Goal: Transaction & Acquisition: Purchase product/service

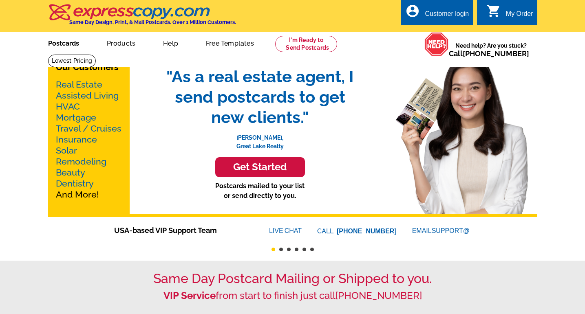
click at [68, 42] on link "Postcards" at bounding box center [63, 42] width 57 height 19
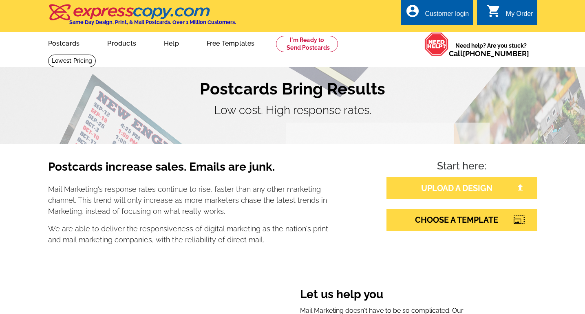
click at [471, 190] on link "UPLOAD A DESIGN" at bounding box center [462, 188] width 151 height 22
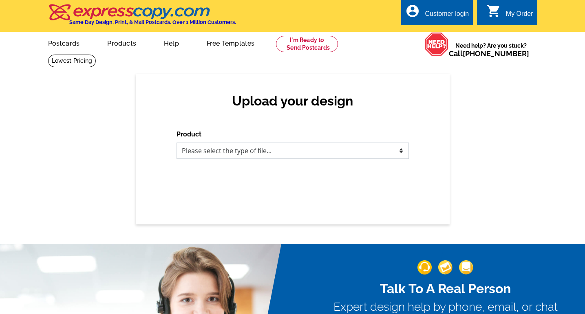
click at [294, 148] on select "Please select the type of file... Postcards Business Cards Letters and flyers G…" at bounding box center [293, 151] width 232 height 16
select select "1"
click at [177, 143] on select "Please select the type of file... Postcards Business Cards Letters and flyers G…" at bounding box center [293, 151] width 232 height 16
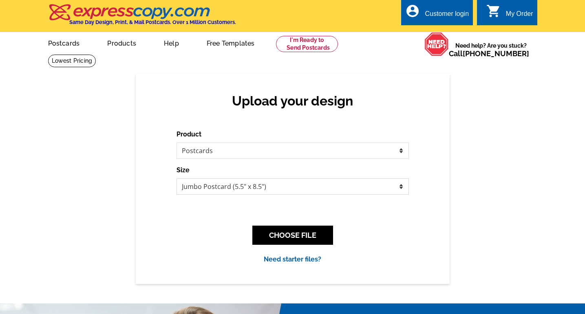
click at [367, 188] on select "Jumbo Postcard (5.5" x 8.5") Regular Postcard (4.25" x 5.6") Panoramic Postcard…" at bounding box center [293, 187] width 232 height 16
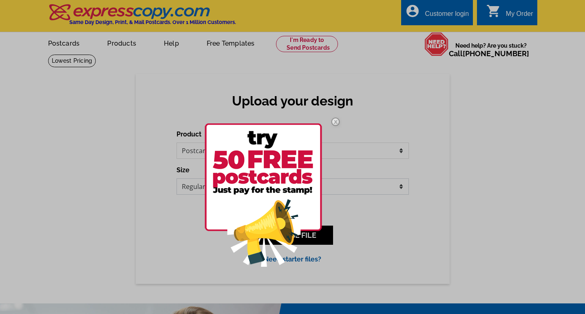
click at [177, 179] on select "Jumbo Postcard (5.5" x 8.5") Regular Postcard (4.25" x 5.6") Panoramic Postcard…" at bounding box center [293, 187] width 232 height 16
click at [336, 119] on img at bounding box center [336, 122] width 24 height 24
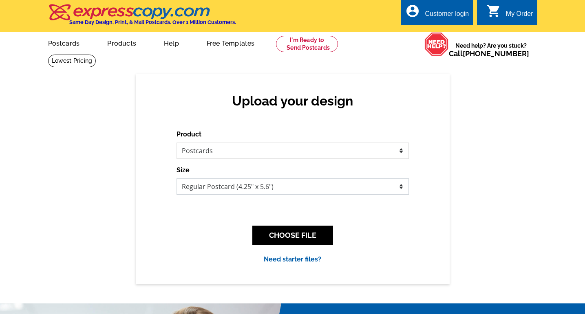
click at [380, 186] on select "Jumbo Postcard (5.5" x 8.5") Regular Postcard (4.25" x 5.6") Panoramic Postcard…" at bounding box center [293, 187] width 232 height 16
select select "2"
click at [177, 179] on select "Jumbo Postcard (5.5" x 8.5") Regular Postcard (4.25" x 5.6") Panoramic Postcard…" at bounding box center [293, 187] width 232 height 16
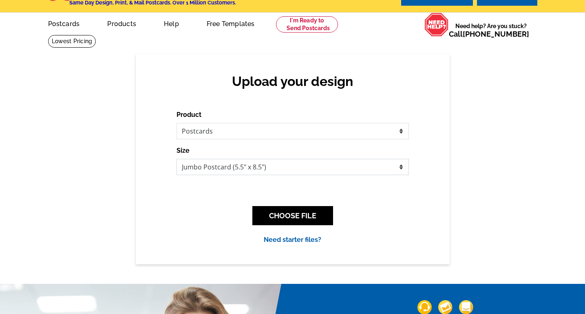
scroll to position [35, 0]
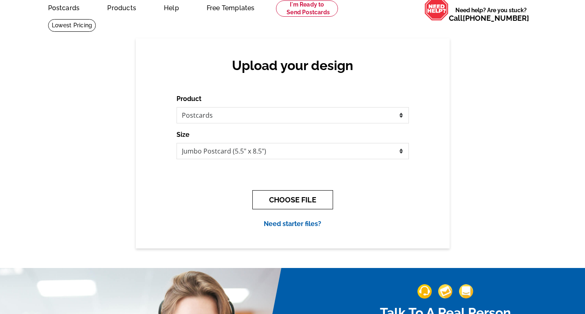
click at [295, 197] on button "CHOOSE FILE" at bounding box center [292, 199] width 81 height 19
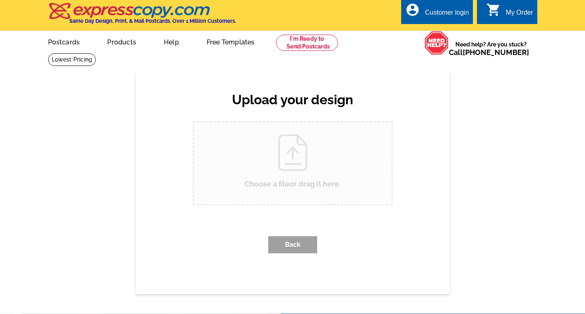
scroll to position [0, 0]
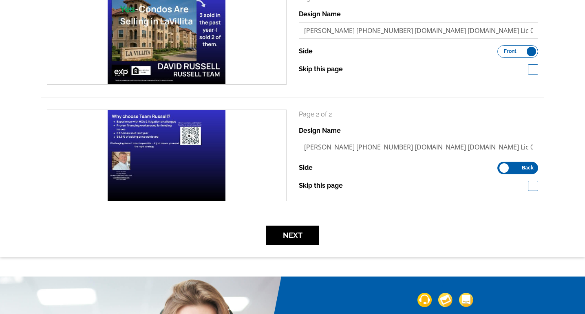
scroll to position [142, 0]
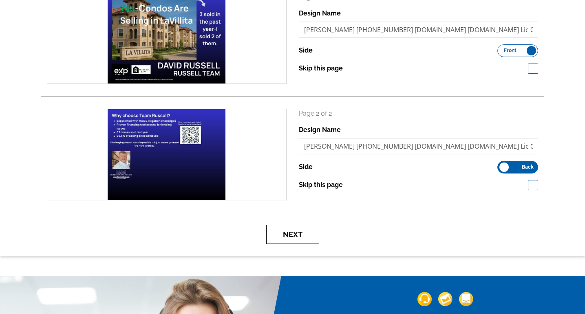
click at [310, 228] on button "Next" at bounding box center [292, 234] width 53 height 19
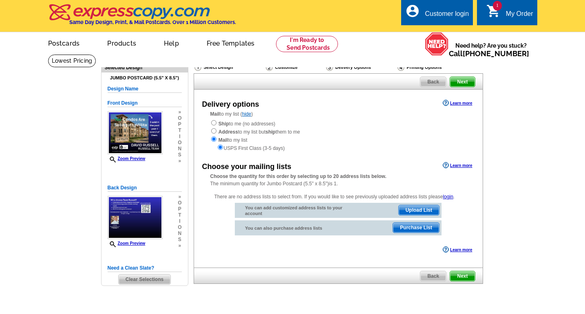
click at [429, 209] on span "Upload List" at bounding box center [419, 211] width 40 height 10
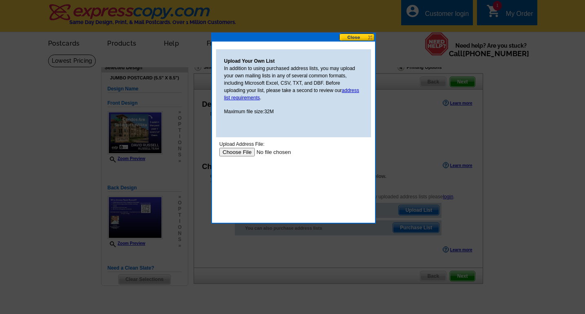
click at [238, 153] on input "file" at bounding box center [270, 152] width 103 height 9
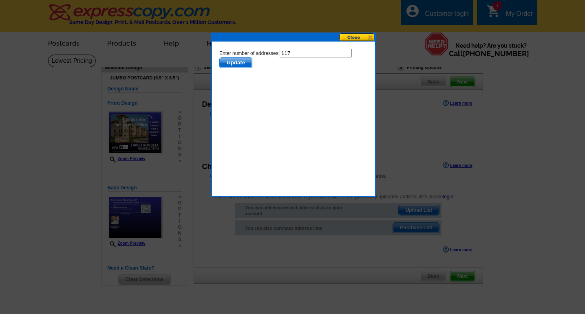
click at [239, 64] on span "Update" at bounding box center [235, 63] width 32 height 10
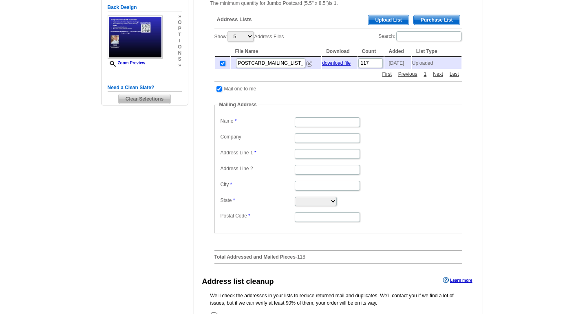
scroll to position [166, 0]
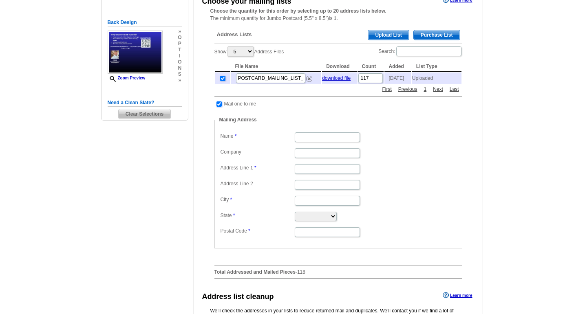
click at [220, 106] on input "checkbox" at bounding box center [219, 104] width 5 height 5
checkbox input "false"
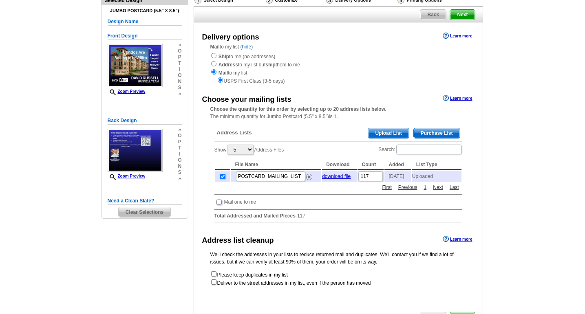
scroll to position [66, 0]
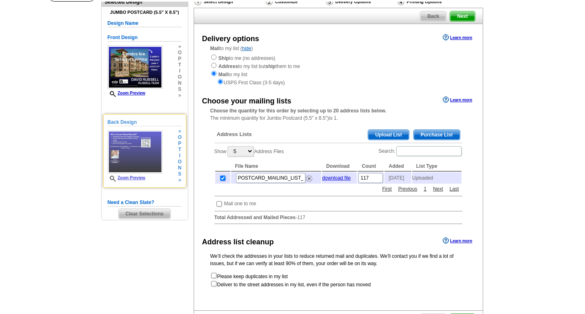
click at [137, 177] on link "Zoom Preview" at bounding box center [127, 178] width 38 height 4
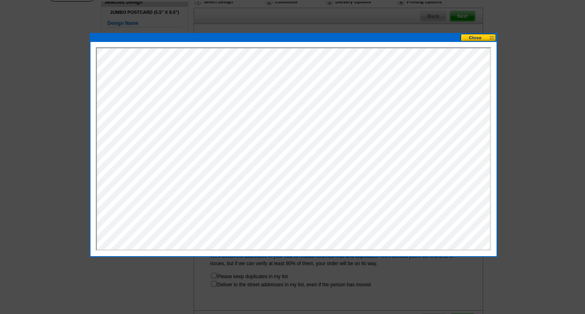
scroll to position [0, 0]
click at [491, 37] on button at bounding box center [479, 38] width 36 height 8
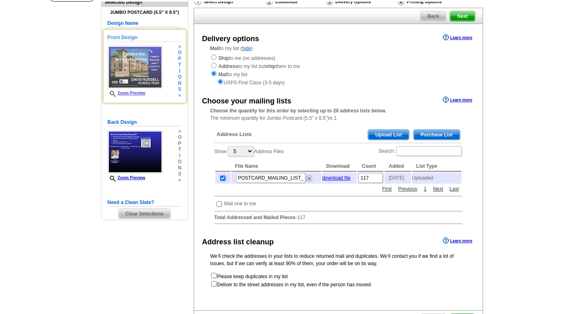
click at [139, 92] on link "Zoom Preview" at bounding box center [127, 93] width 38 height 4
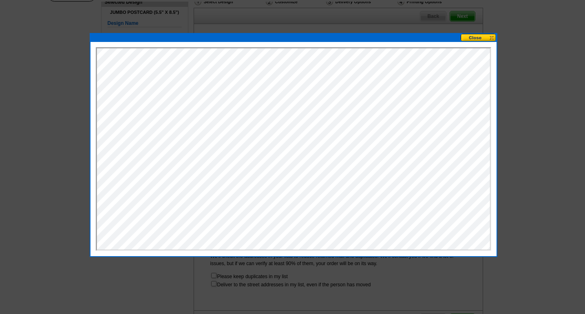
click at [492, 38] on button at bounding box center [479, 38] width 36 height 8
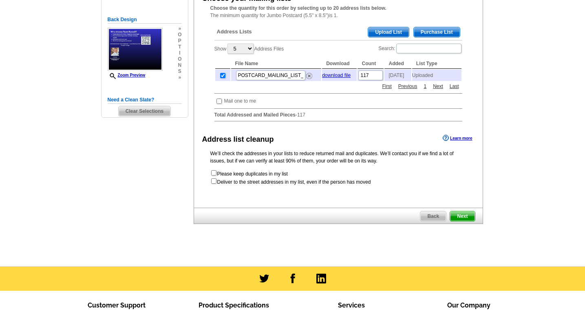
scroll to position [111, 0]
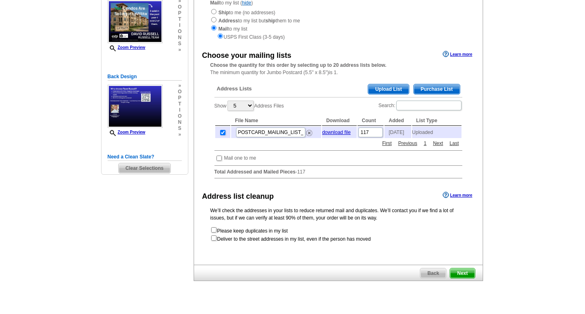
click at [466, 276] on span "Next" at bounding box center [462, 274] width 24 height 10
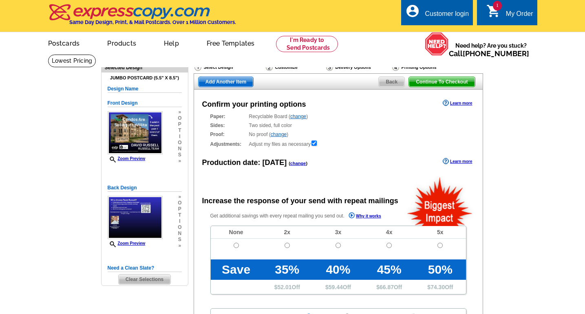
radio input "false"
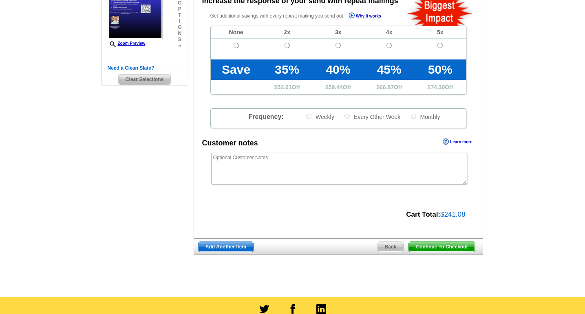
scroll to position [201, 0]
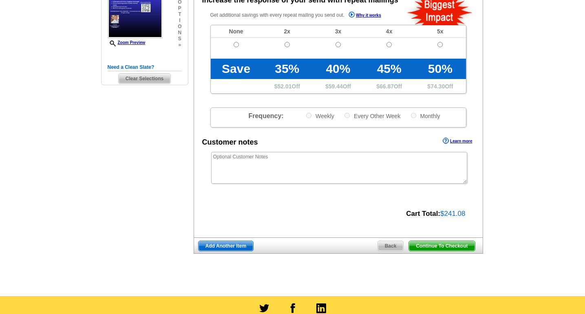
click at [448, 247] on span "Continue To Checkout" at bounding box center [442, 246] width 66 height 10
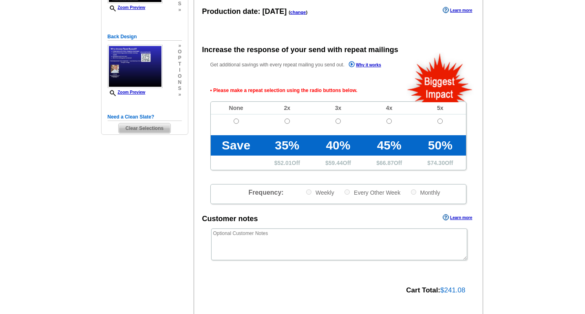
scroll to position [140, 0]
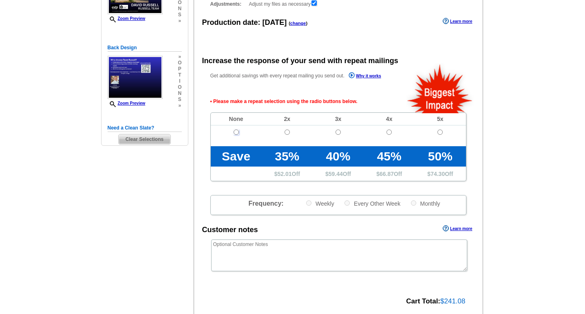
click at [236, 134] on input "radio" at bounding box center [236, 132] width 5 height 5
radio input "true"
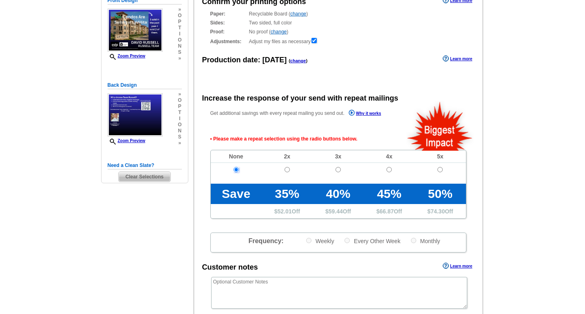
scroll to position [0, 0]
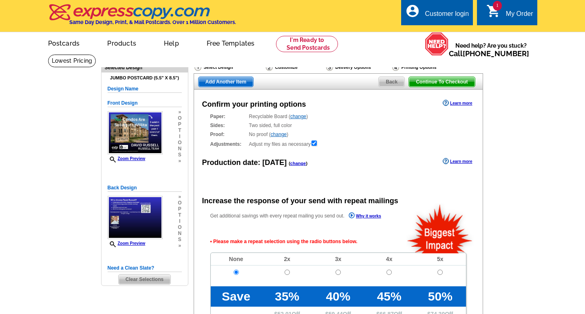
click at [464, 82] on span "Continue To Checkout" at bounding box center [442, 82] width 66 height 10
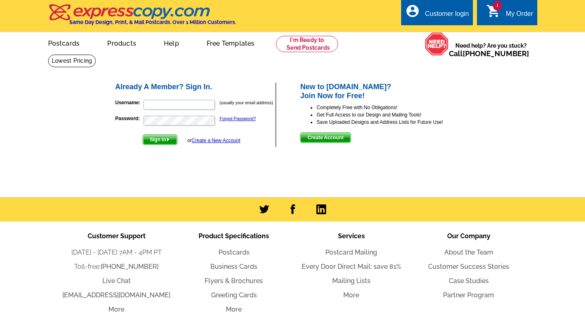
click at [223, 140] on link "Create a New Account" at bounding box center [216, 141] width 49 height 6
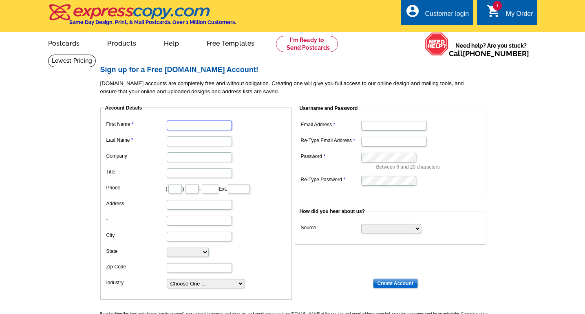
click at [196, 125] on input "First Name" at bounding box center [199, 126] width 65 height 10
type input "May"
click at [178, 147] on dd at bounding box center [196, 141] width 184 height 13
click at [183, 143] on input "Last Name" at bounding box center [199, 142] width 65 height 10
type input "Talagtag"
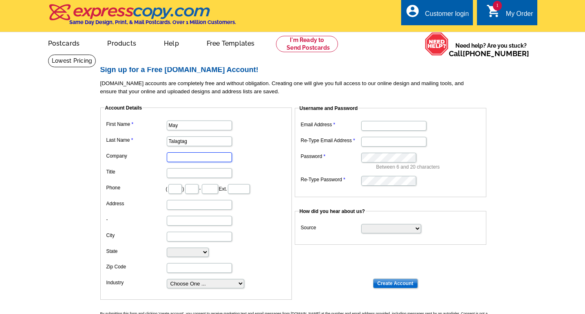
click at [180, 159] on input "Company" at bounding box center [199, 158] width 65 height 10
click at [174, 190] on input "text" at bounding box center [174, 189] width 13 height 10
type input "469"
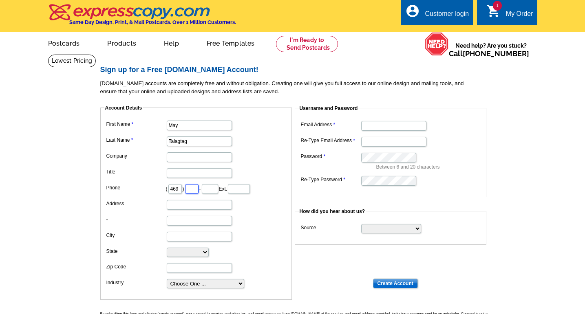
click at [192, 188] on input "text" at bounding box center [191, 189] width 13 height 10
type input "639"
click at [205, 189] on input "text" at bounding box center [210, 189] width 16 height 10
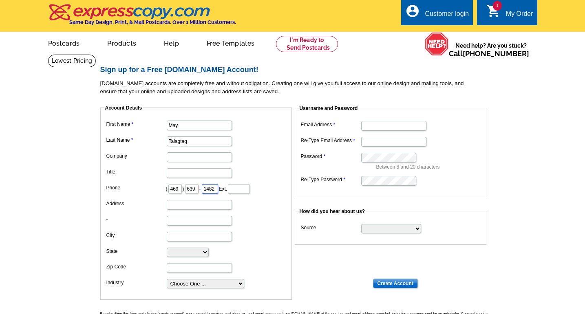
scroll to position [0, 1]
type input "1482"
click at [256, 226] on dd at bounding box center [196, 220] width 184 height 13
click at [197, 206] on input "Address" at bounding box center [199, 205] width 65 height 10
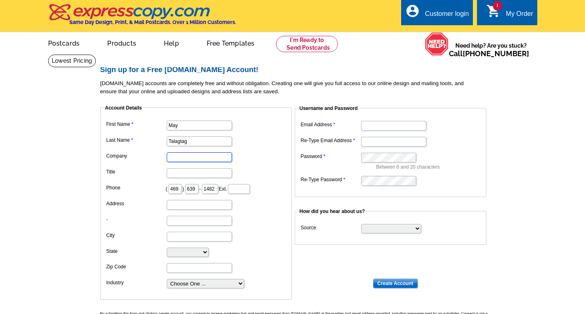
click at [182, 158] on input "Company" at bounding box center [199, 158] width 65 height 10
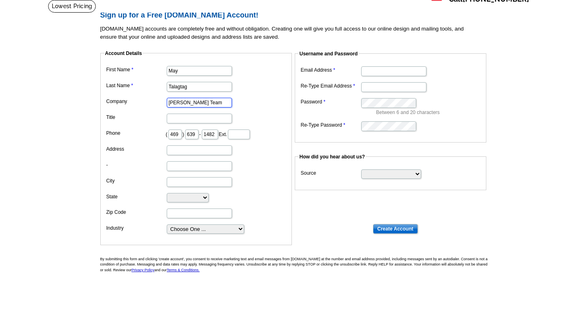
scroll to position [62, 0]
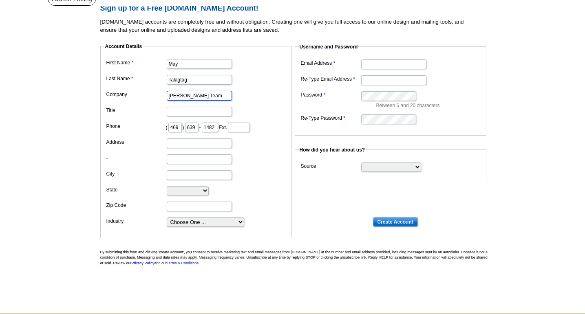
type input "Russell Team"
click at [192, 144] on input "Address" at bounding box center [199, 144] width 65 height 10
paste input "5605 North MacArthur Blvd Irving, TX, 75038"
drag, startPoint x: 206, startPoint y: 142, endPoint x: 240, endPoint y: 146, distance: 33.7
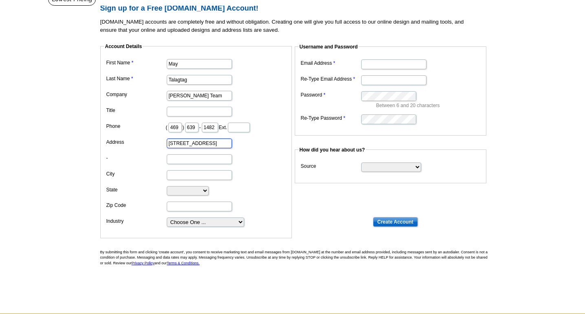
click at [240, 146] on dd "5605 North MacArthur Blvd Irving, TX, 75038" at bounding box center [196, 143] width 184 height 13
type input "5605 North MacArthur Blvd Irving, TX,"
click at [176, 205] on input "Zip Code" at bounding box center [199, 207] width 65 height 10
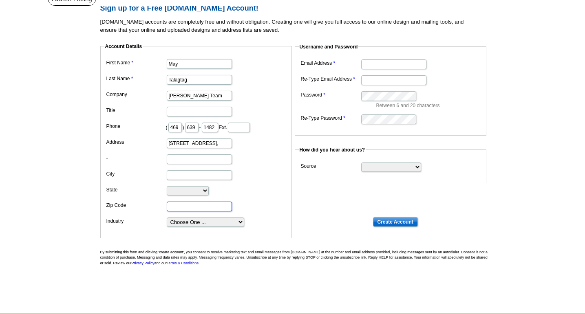
paste input "75038"
type input "75038"
click at [190, 221] on select "Choose One ... Residential Real Estate Accounting Agriculture Architecture Arts…" at bounding box center [205, 222] width 77 height 9
drag, startPoint x: 217, startPoint y: 142, endPoint x: 234, endPoint y: 144, distance: 17.3
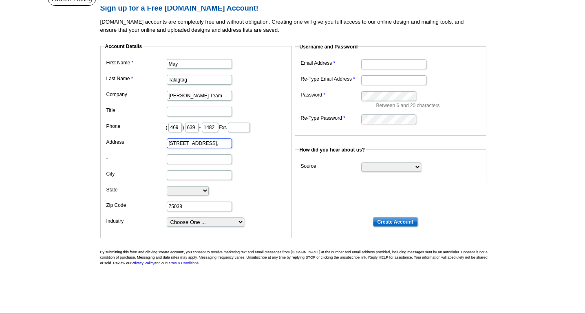
click at [234, 144] on dd "5605 North MacArthur Blvd Irving, TX," at bounding box center [196, 143] width 184 height 13
click at [202, 141] on input "5605 North MacArthur Blvd Irving, TX," at bounding box center [199, 144] width 65 height 10
drag, startPoint x: 196, startPoint y: 142, endPoint x: 240, endPoint y: 143, distance: 44.5
click at [240, 143] on dd "5605 North MacArthur Blvd Irving, TX," at bounding box center [196, 143] width 184 height 13
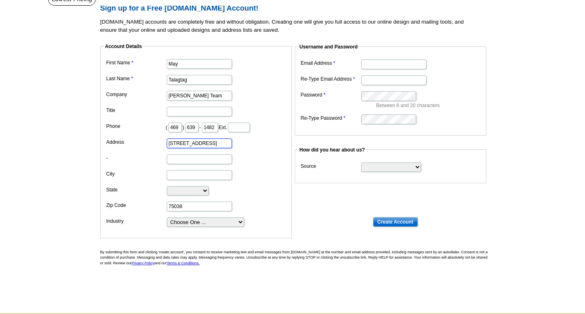
type input "5605 North MacArthur Blvd"
click at [179, 176] on input "City" at bounding box center [199, 175] width 65 height 10
paste input "Irving, TX,"
drag, startPoint x: 182, startPoint y: 175, endPoint x: 199, endPoint y: 175, distance: 17.5
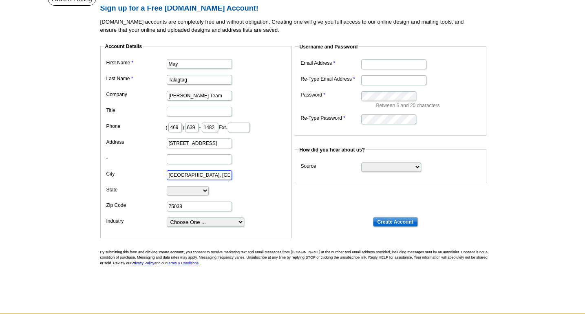
click at [198, 175] on input "Irving, TX," at bounding box center [199, 175] width 65 height 10
type input "Irving,"
click at [186, 194] on select "Alabama Alaska Arizona Arkansas California Colorado Connecticut District of Col…" at bounding box center [188, 190] width 42 height 9
click at [184, 192] on select "Alabama Alaska Arizona Arkansas California Colorado Connecticut District of Col…" at bounding box center [188, 190] width 42 height 9
select select "TX"
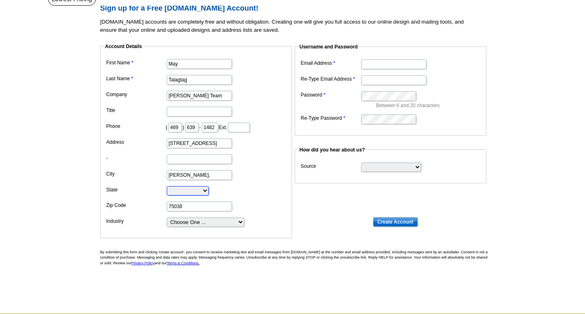
click at [167, 186] on select "Alabama Alaska Arizona Arkansas California Colorado Connecticut District of Col…" at bounding box center [188, 190] width 42 height 9
click at [384, 60] on input "Email Address" at bounding box center [393, 65] width 65 height 10
type input "[EMAIL_ADDRESS][DOMAIN_NAME]"
click at [383, 78] on input "Re-Type Email Address" at bounding box center [393, 80] width 65 height 10
click at [374, 64] on input "[EMAIL_ADDRESS][DOMAIN_NAME]" at bounding box center [393, 65] width 65 height 10
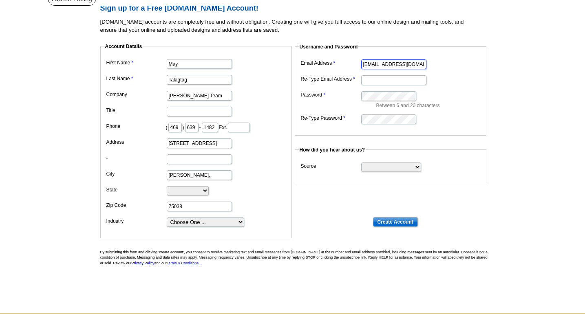
click at [374, 64] on input "[EMAIL_ADDRESS][DOMAIN_NAME]" at bounding box center [393, 65] width 65 height 10
click at [376, 80] on input "Re-Type Email Address" at bounding box center [393, 80] width 65 height 10
paste input "[EMAIL_ADDRESS][DOMAIN_NAME]"
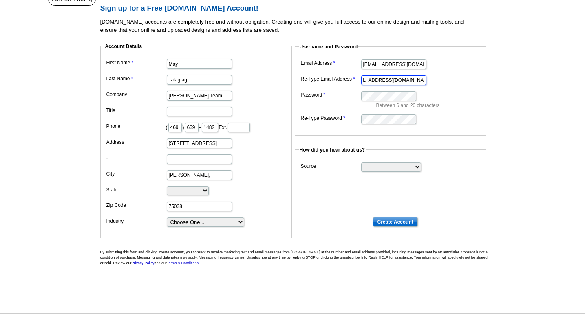
type input "[EMAIL_ADDRESS][DOMAIN_NAME]"
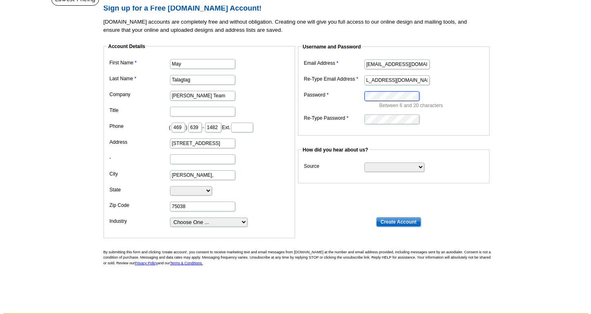
scroll to position [0, 0]
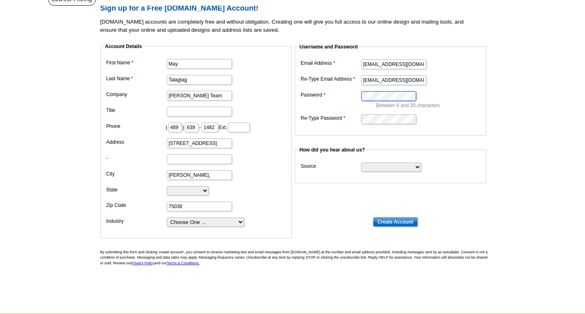
click at [440, 96] on dd "Between 6 and 20 characters" at bounding box center [391, 99] width 184 height 20
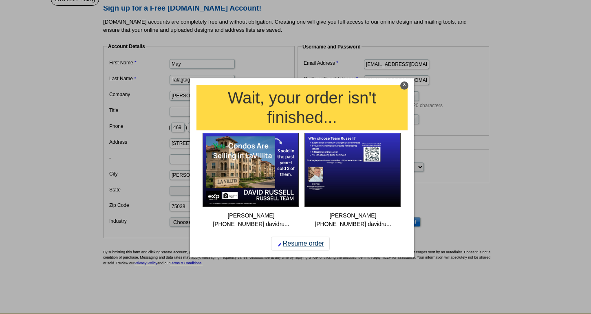
click at [311, 237] on link "Resume order" at bounding box center [300, 244] width 59 height 14
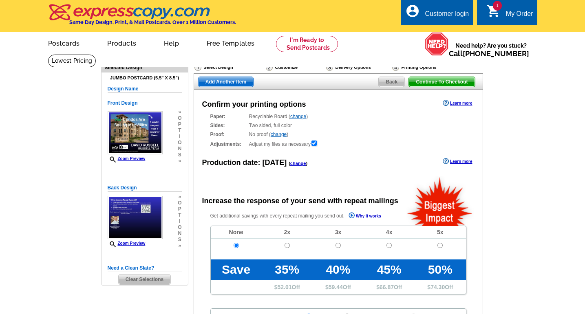
radio input "false"
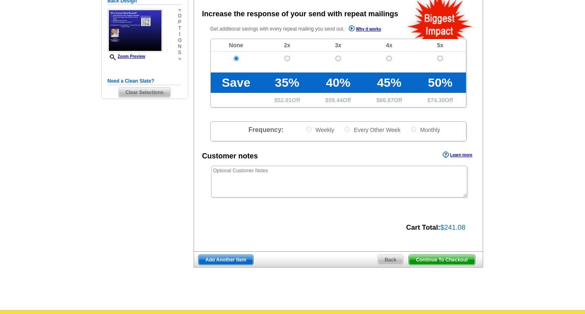
scroll to position [255, 0]
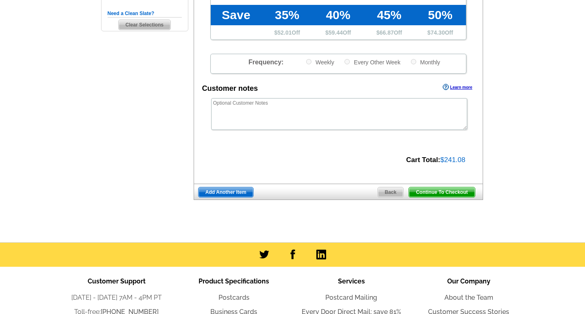
click at [458, 194] on span "Continue To Checkout" at bounding box center [442, 193] width 66 height 10
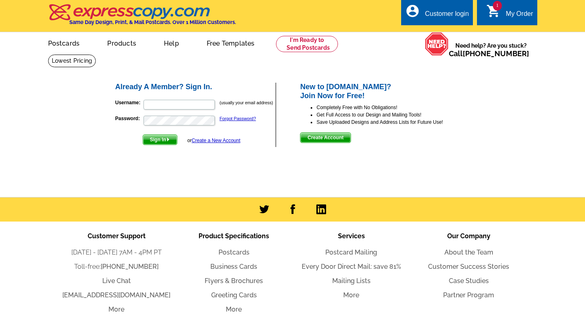
click at [230, 141] on link "Create a New Account" at bounding box center [216, 141] width 49 height 6
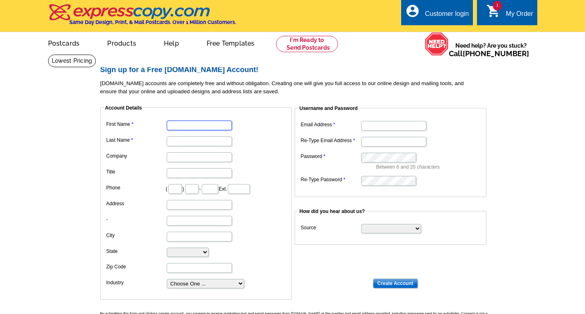
click at [201, 127] on input "First Name" at bounding box center [199, 126] width 65 height 10
type input "May"
click at [184, 141] on input "Last Name" at bounding box center [199, 142] width 65 height 10
type input "Talagtag"
click at [196, 159] on input "Company" at bounding box center [199, 158] width 65 height 10
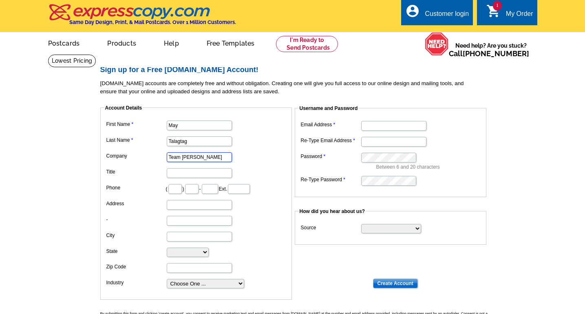
type input "Team [PERSON_NAME]"
click at [176, 189] on input "text" at bounding box center [174, 189] width 13 height 10
type input "469"
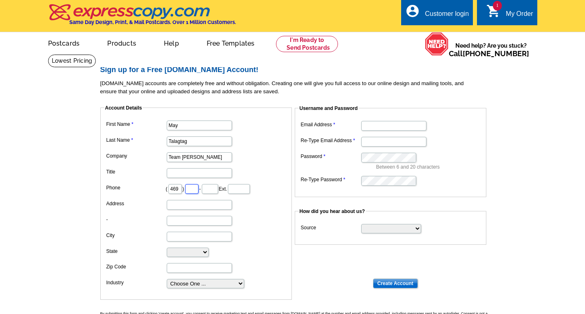
click at [192, 187] on input "text" at bounding box center [191, 189] width 13 height 10
type input "639"
click at [208, 192] on input "text" at bounding box center [210, 189] width 16 height 10
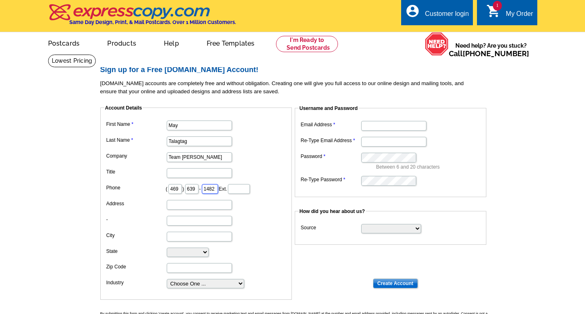
scroll to position [0, 1]
type input "1482"
click at [187, 206] on input "Address" at bounding box center [199, 205] width 65 height 10
paste input "[EMAIL_ADDRESS][DOMAIN_NAME]"
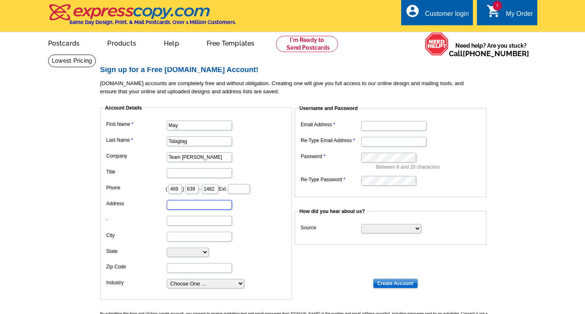
type input "[EMAIL_ADDRESS][DOMAIN_NAME]"
click at [180, 205] on input "[EMAIL_ADDRESS][DOMAIN_NAME]" at bounding box center [199, 205] width 65 height 10
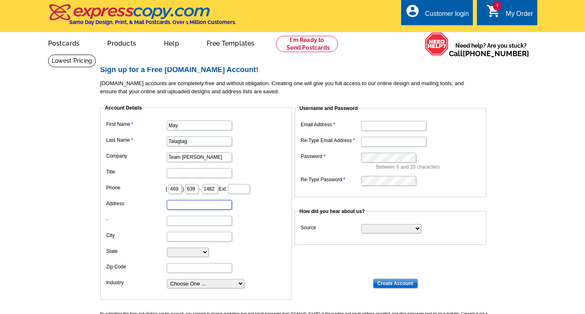
scroll to position [0, 0]
click at [385, 128] on input "Email Address" at bounding box center [393, 126] width 65 height 10
paste input "[EMAIL_ADDRESS][DOMAIN_NAME]"
type input "[EMAIL_ADDRESS][DOMAIN_NAME]"
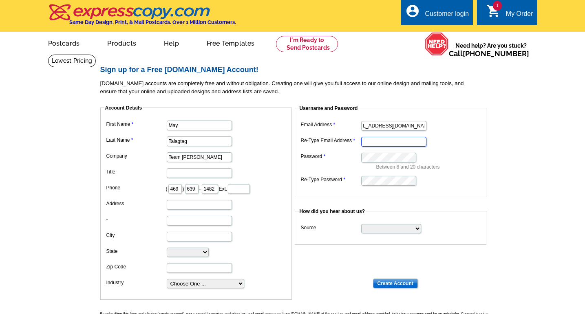
scroll to position [0, 0]
click at [376, 138] on input "Re-Type Email Address" at bounding box center [393, 142] width 65 height 10
paste input "[EMAIL_ADDRESS][DOMAIN_NAME]"
type input "[EMAIL_ADDRESS][DOMAIN_NAME]"
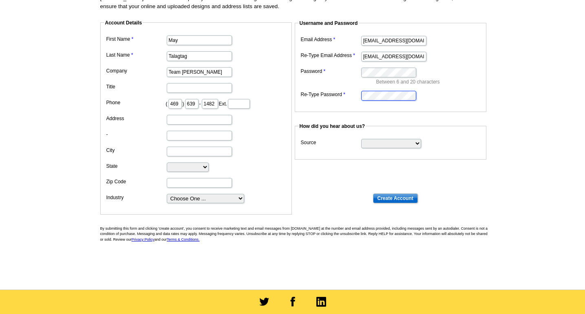
scroll to position [86, 0]
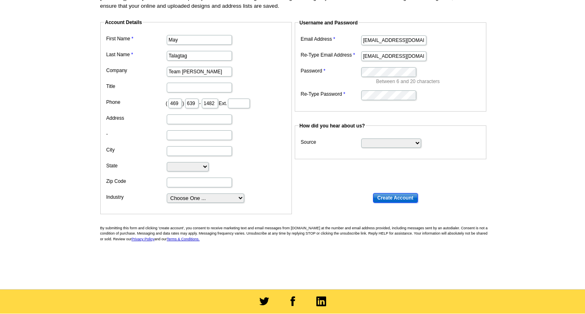
click at [398, 197] on input "Create Account" at bounding box center [395, 198] width 45 height 10
